Goal: Task Accomplishment & Management: Manage account settings

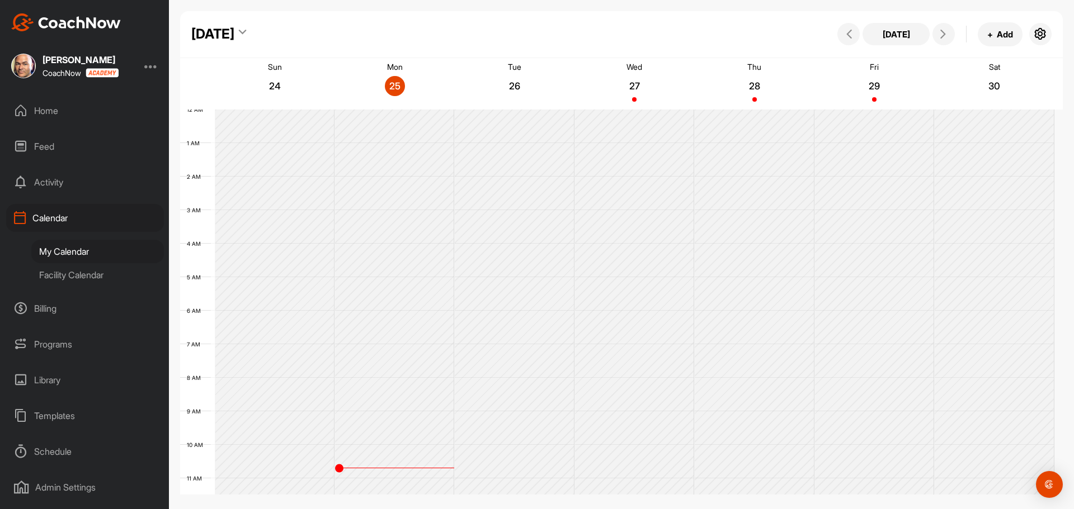
scroll to position [193, 0]
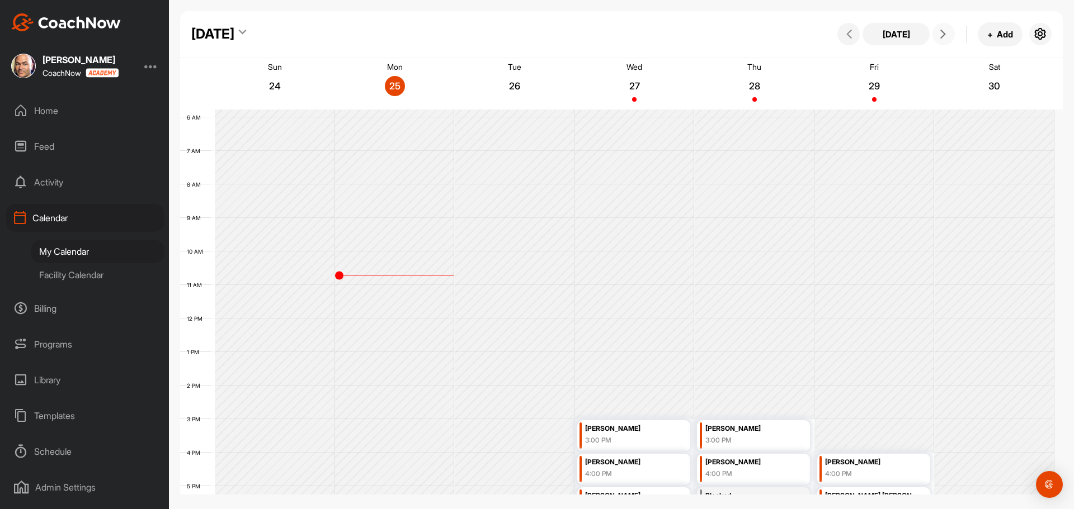
click at [941, 27] on button at bounding box center [943, 34] width 22 height 22
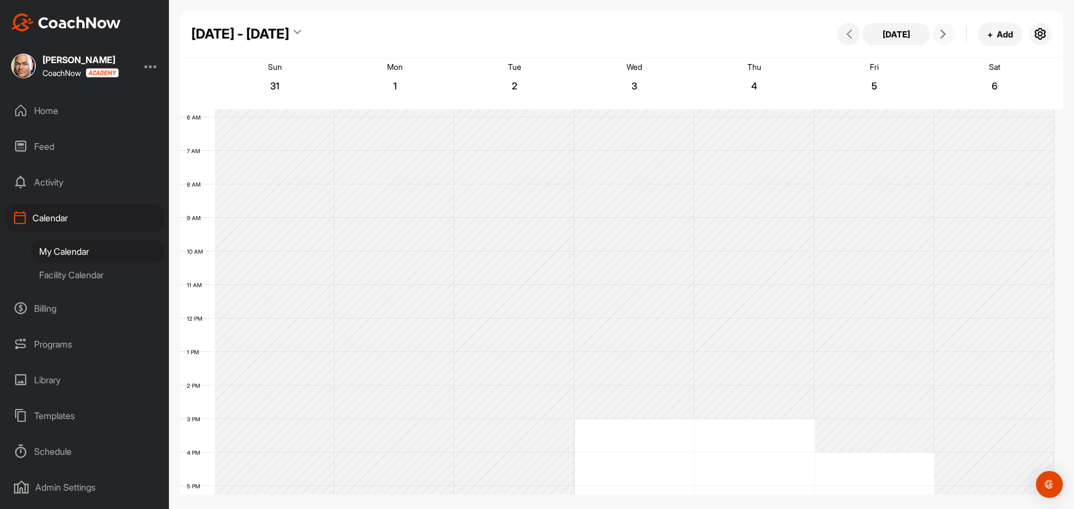
click at [940, 29] on button at bounding box center [943, 34] width 22 height 22
click at [940, 30] on icon at bounding box center [942, 34] width 9 height 9
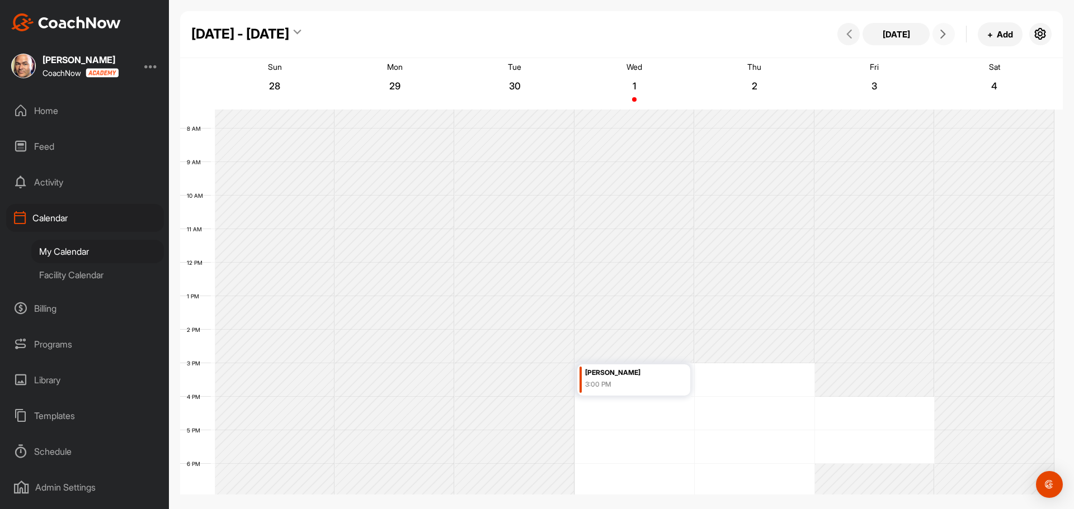
scroll to position [305, 0]
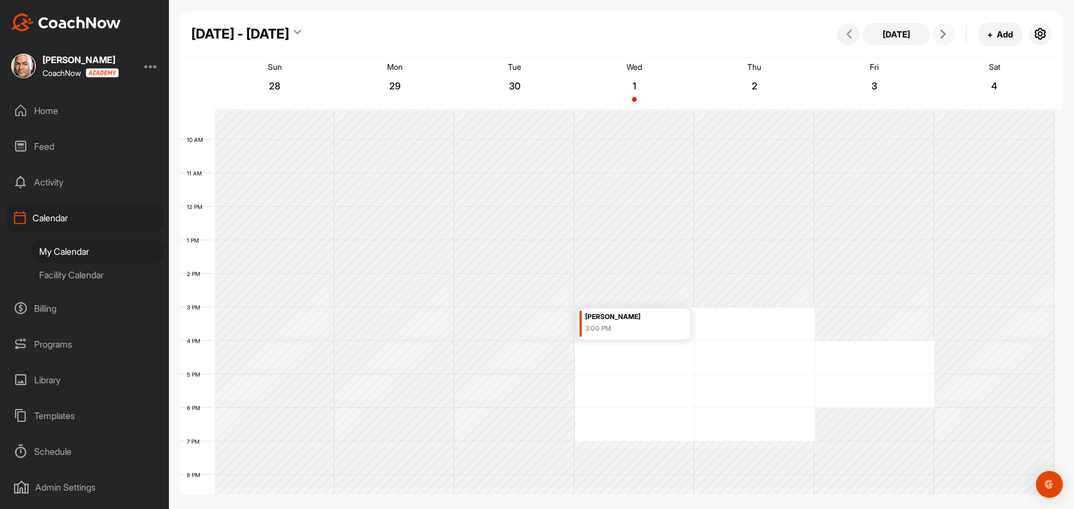
click at [716, 328] on div "12 AM 1 AM 2 AM 3 AM 4 AM 5 AM 6 AM 7 AM 8 AM 9 AM 10 AM 11 AM 12 PM 1 PM 2 PM …" at bounding box center [617, 206] width 874 height 805
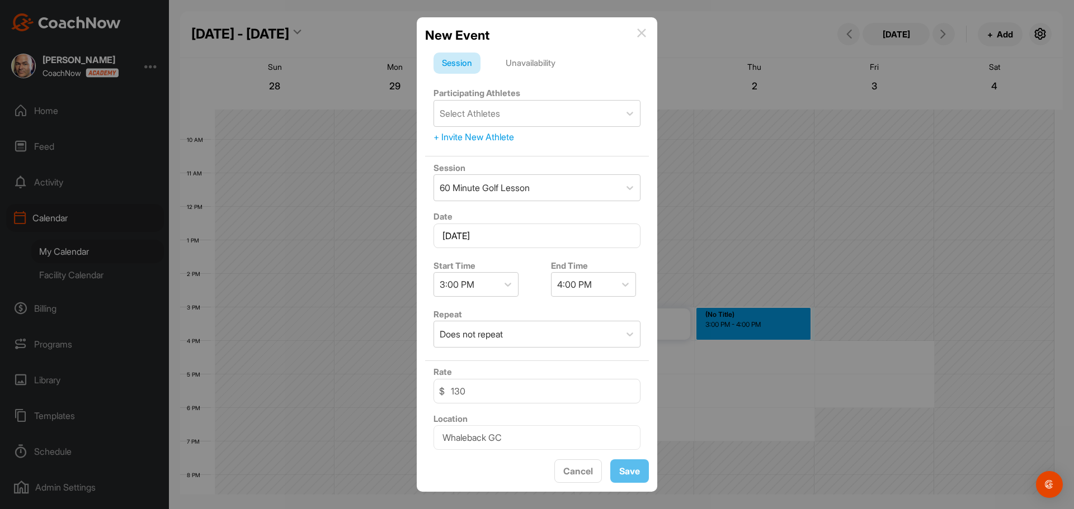
click at [539, 63] on div "Unavailability" at bounding box center [530, 63] width 67 height 21
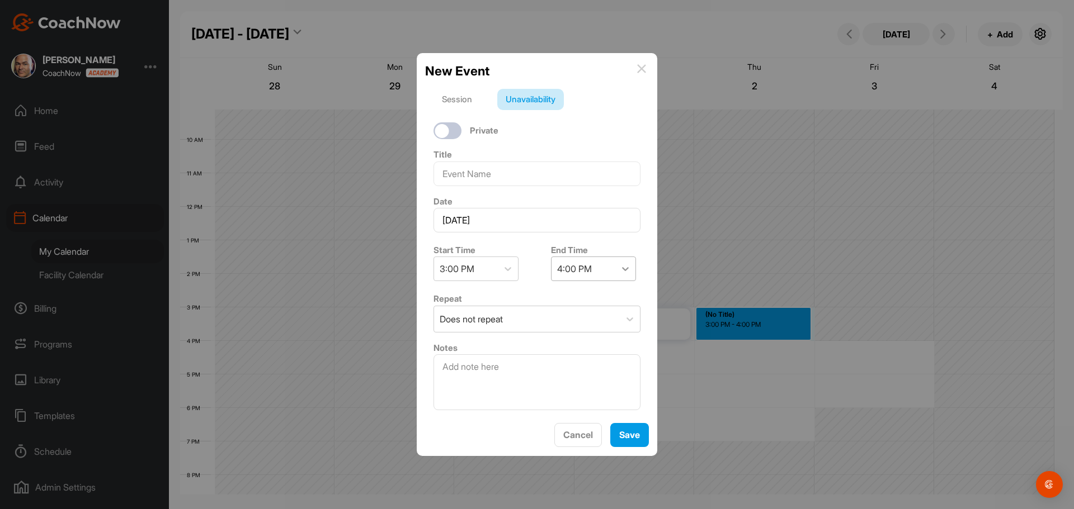
click at [620, 268] on icon at bounding box center [625, 268] width 11 height 11
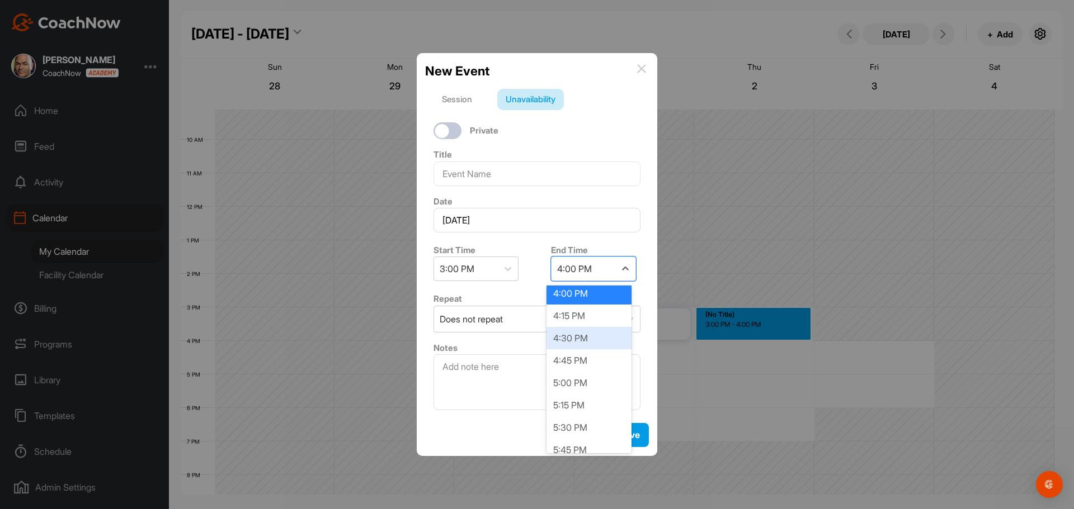
scroll to position [168, 0]
click at [570, 291] on div "5:00 PM" at bounding box center [588, 288] width 85 height 22
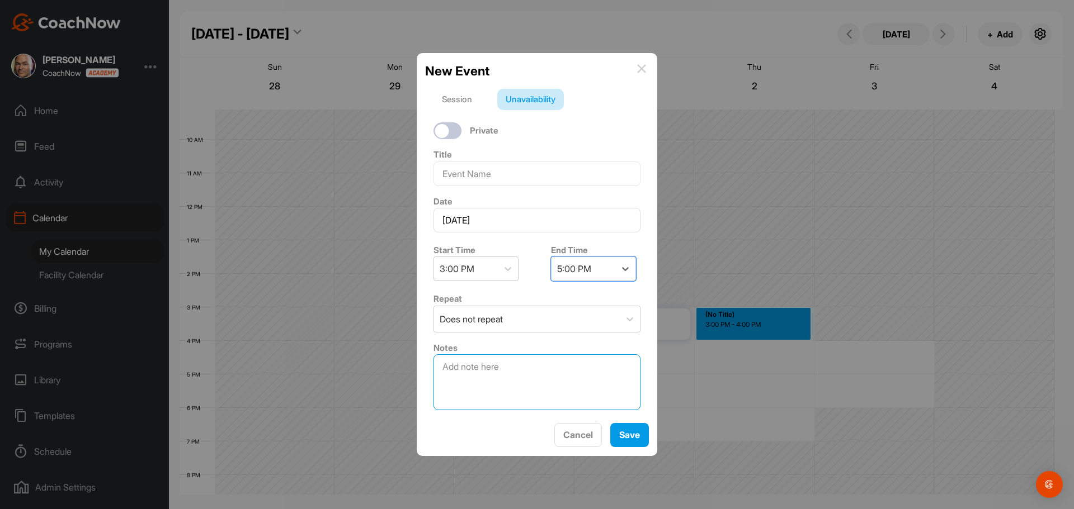
click at [437, 366] on textarea at bounding box center [536, 383] width 207 height 56
type textarea "Ping Fitting Day"
click at [627, 430] on button "Save" at bounding box center [629, 435] width 39 height 24
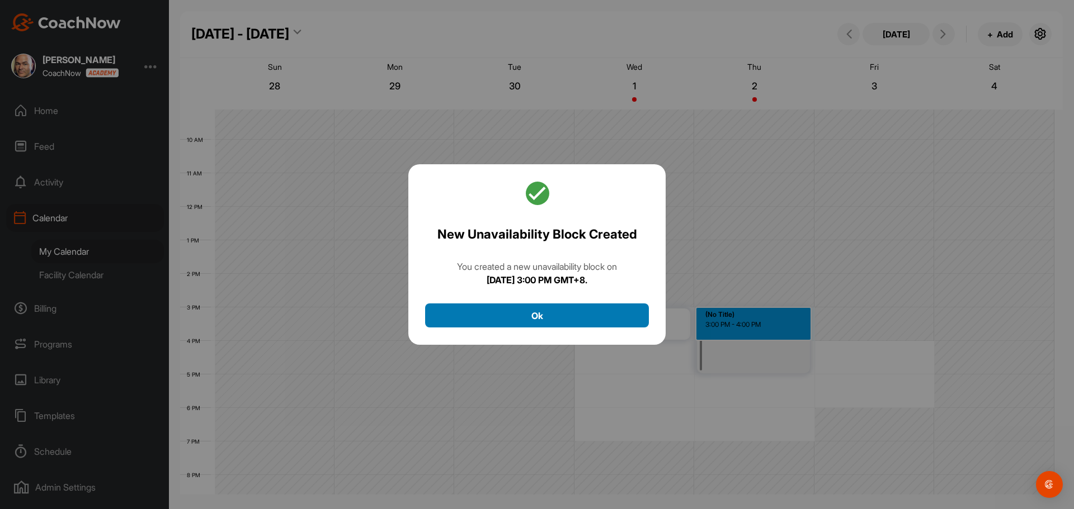
click at [540, 317] on button "Ok" at bounding box center [537, 316] width 224 height 24
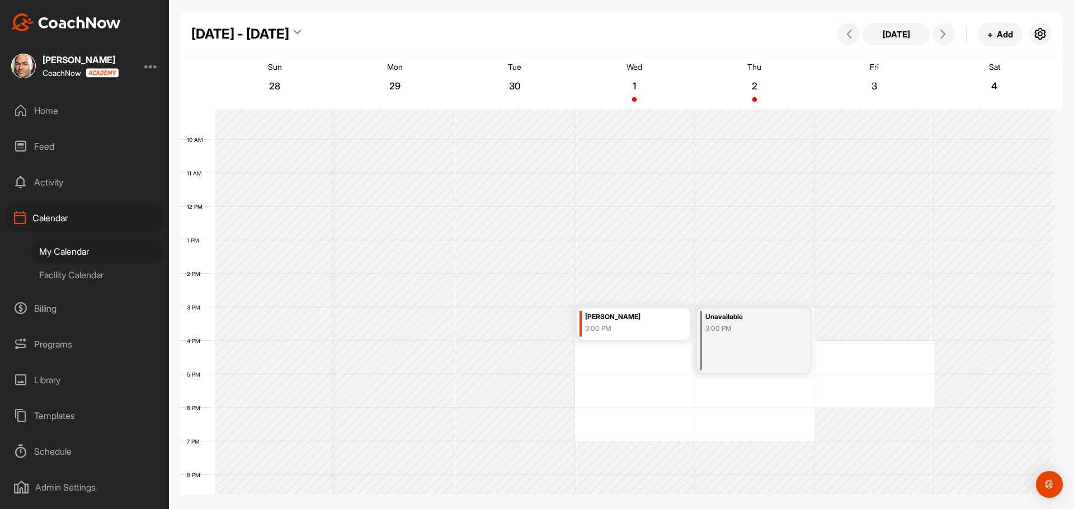
click at [732, 330] on div "3:00 PM" at bounding box center [748, 329] width 86 height 10
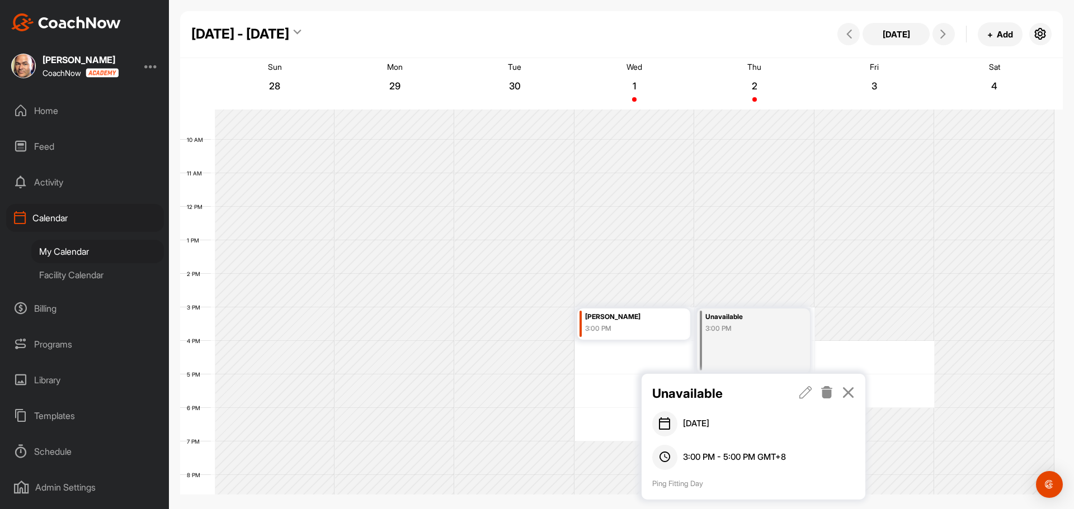
click at [732, 330] on div "3:00 PM" at bounding box center [748, 329] width 86 height 10
click at [805, 392] on icon at bounding box center [805, 392] width 13 height 12
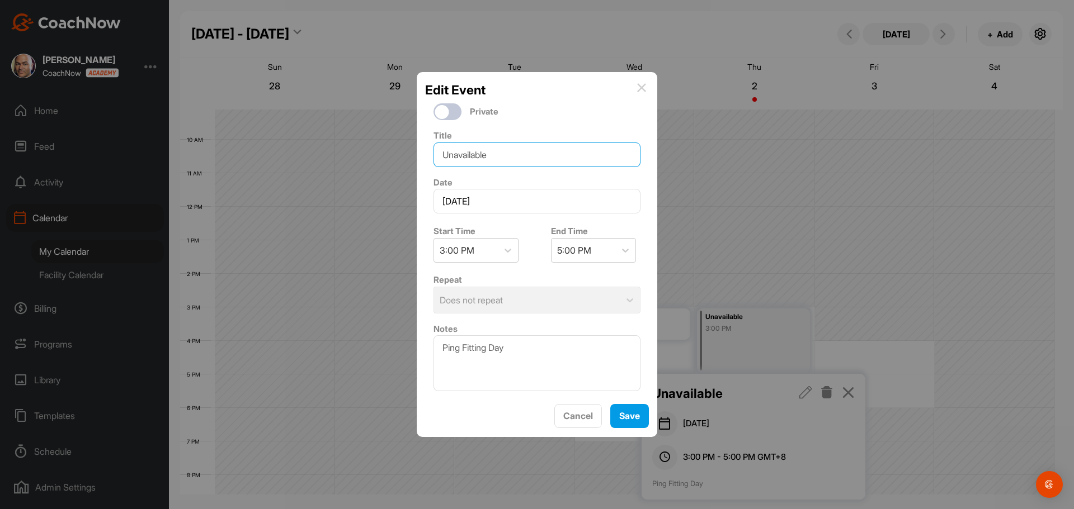
drag, startPoint x: 498, startPoint y: 153, endPoint x: 428, endPoint y: 156, distance: 70.0
click at [428, 156] on div "Title Unavailable" at bounding box center [537, 148] width 224 height 47
drag, startPoint x: 499, startPoint y: 349, endPoint x: 431, endPoint y: 351, distance: 68.2
click at [431, 351] on div "Notes Ping Fitting Day" at bounding box center [537, 357] width 224 height 78
click at [469, 154] on input "Unavailable" at bounding box center [536, 155] width 207 height 25
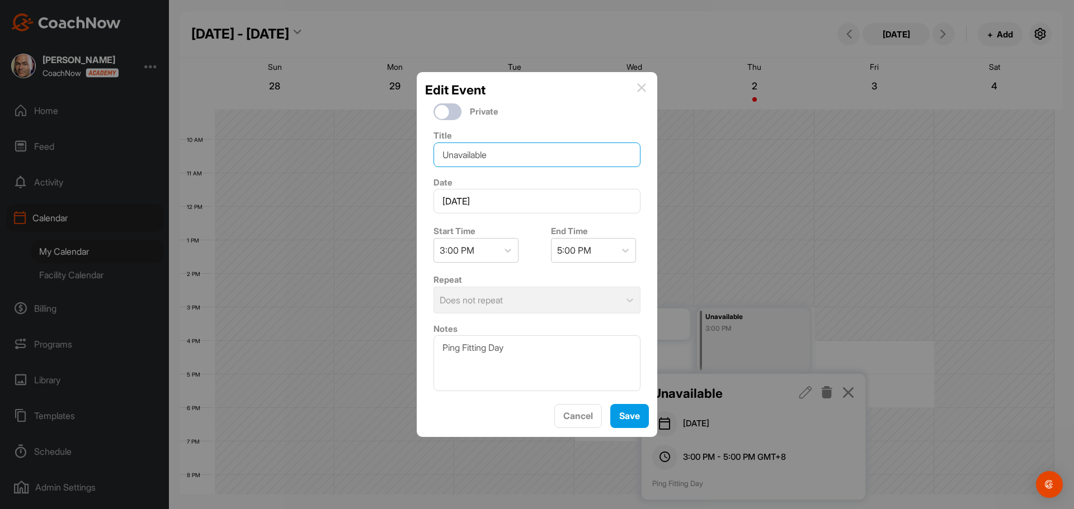
paste input "Ping Fitting Day"
drag, startPoint x: 560, startPoint y: 155, endPoint x: 426, endPoint y: 160, distance: 134.3
click at [426, 160] on div "Title UnavaPing Fitting Dayilable" at bounding box center [537, 148] width 224 height 47
paste input "Ping Fitting Day"
type input "Ping Fitting Day"
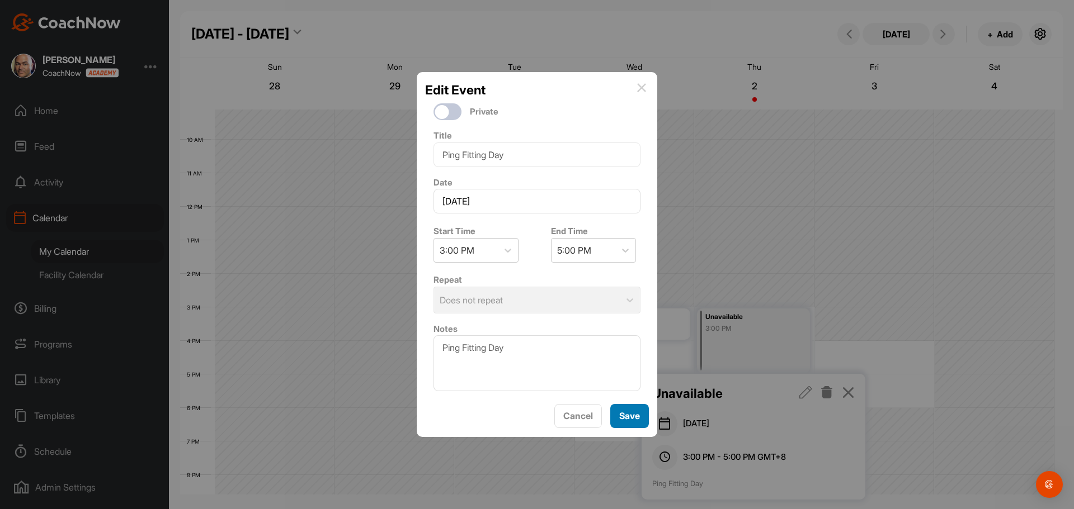
click at [620, 414] on button "Save" at bounding box center [629, 416] width 39 height 24
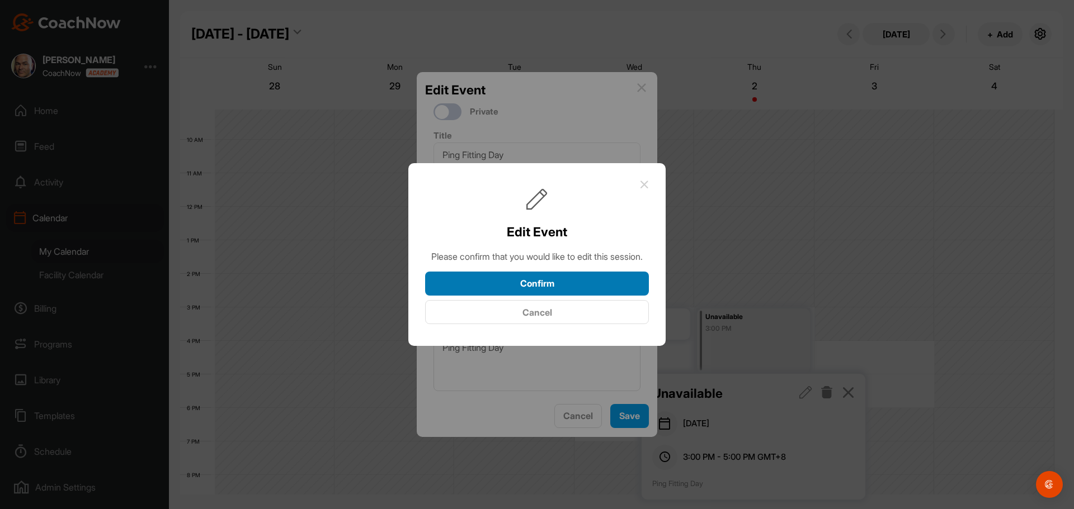
click at [550, 287] on button "Confirm" at bounding box center [537, 284] width 224 height 24
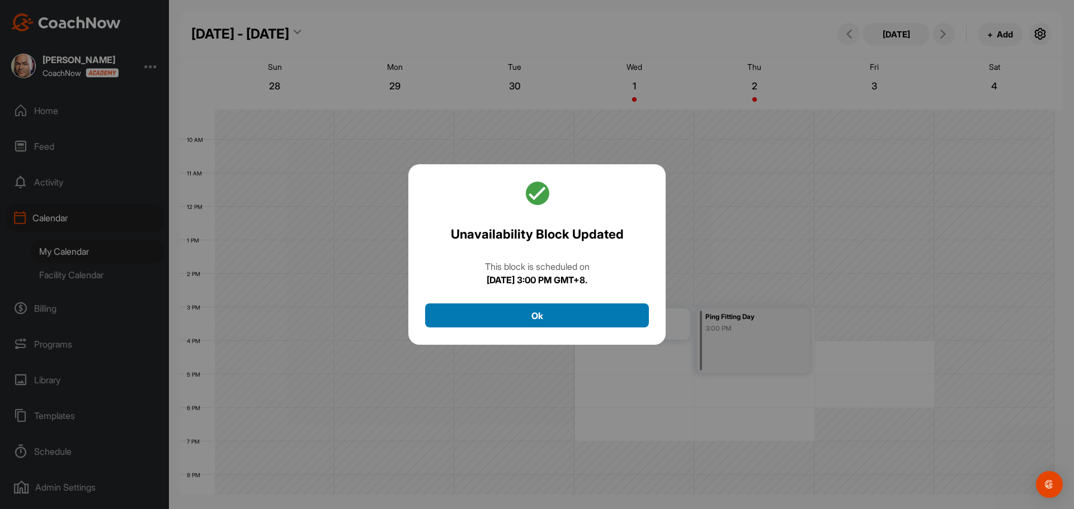
click at [549, 317] on button "Ok" at bounding box center [537, 316] width 224 height 24
